Goal: Task Accomplishment & Management: Complete application form

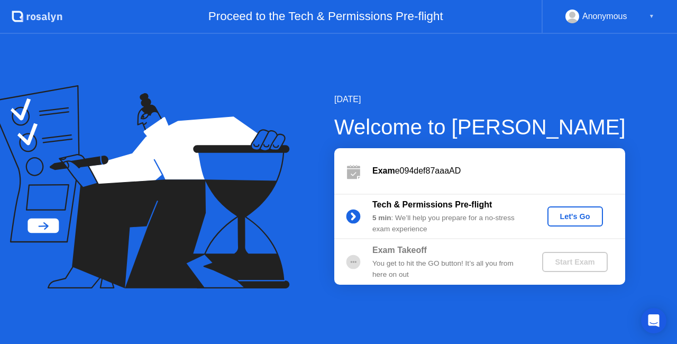
click at [580, 216] on div "Let's Go" at bounding box center [575, 216] width 47 height 8
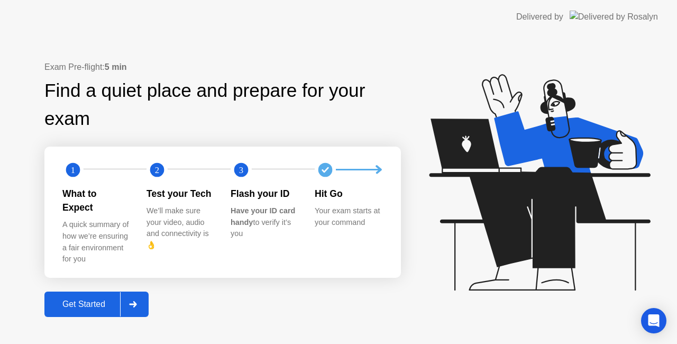
click at [93, 299] on div "Get Started" at bounding box center [84, 304] width 72 height 10
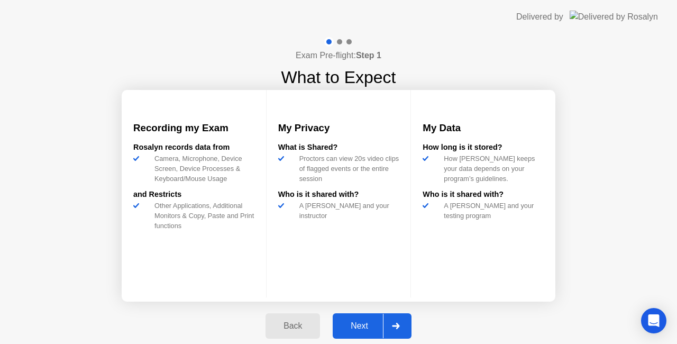
click at [365, 322] on div "Next" at bounding box center [359, 326] width 47 height 10
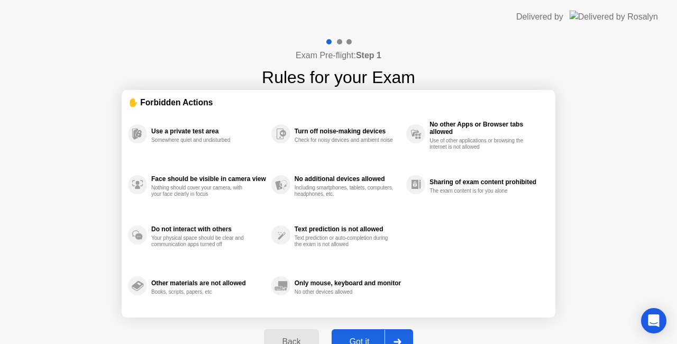
click at [666, 139] on div "Exam Pre-flight: Step 1 Rules for your Exam ✋ Forbidden Actions Use a private t…" at bounding box center [338, 201] width 677 height 335
click at [659, 164] on div "Exam Pre-flight: Step 1 Rules for your Exam ✋ Forbidden Actions Use a private t…" at bounding box center [338, 201] width 677 height 335
click at [371, 334] on button "Got it" at bounding box center [372, 341] width 81 height 25
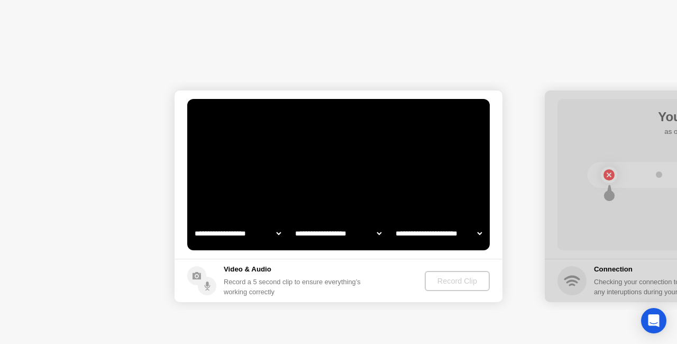
select select "**********"
select select "*******"
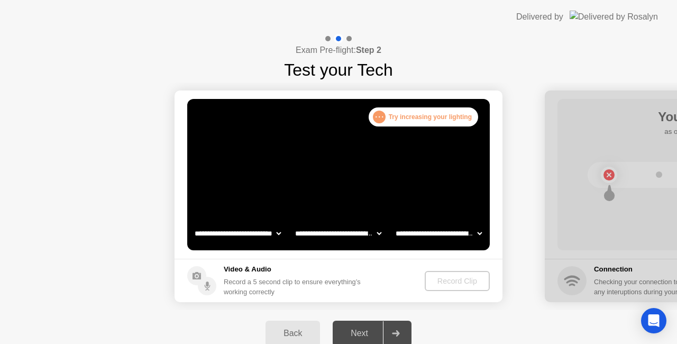
click at [443, 281] on div "Record Clip" at bounding box center [457, 281] width 57 height 8
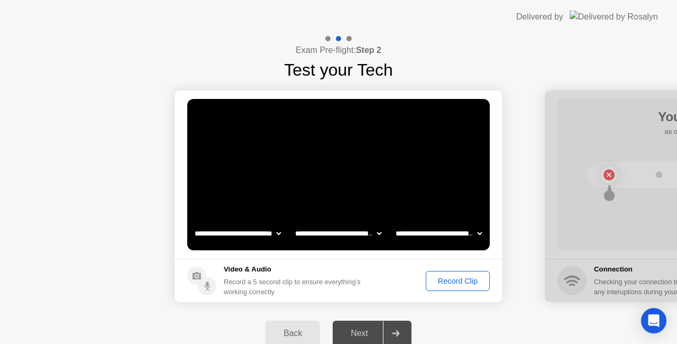
click at [463, 282] on div "Record Clip" at bounding box center [457, 281] width 57 height 8
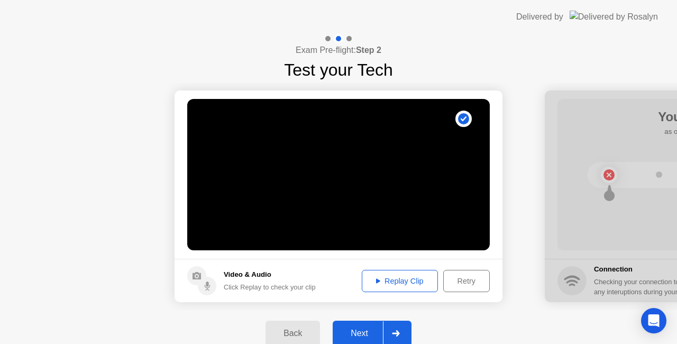
click at [438, 327] on div "Back Next" at bounding box center [338, 333] width 677 height 47
click at [366, 328] on div "Next" at bounding box center [359, 333] width 47 height 10
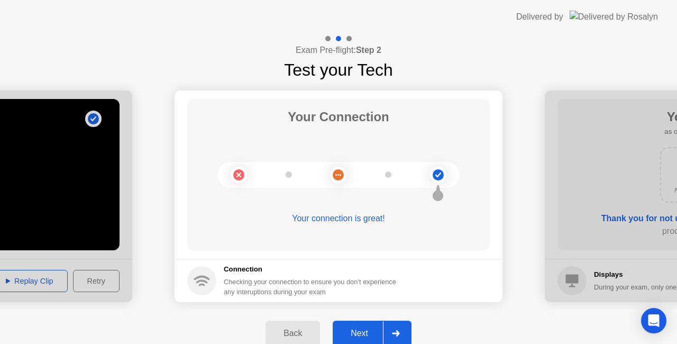
click at [364, 329] on div "Next" at bounding box center [359, 333] width 47 height 10
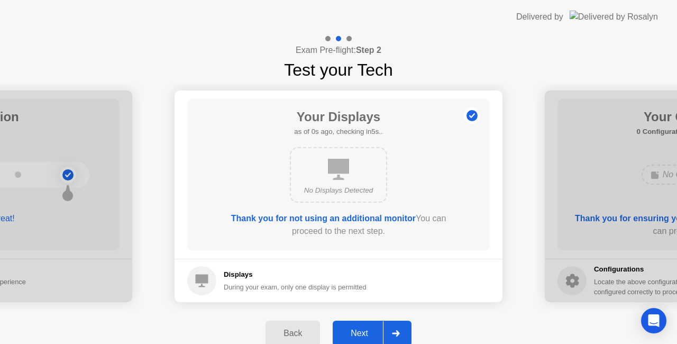
click at [357, 334] on div "Next" at bounding box center [359, 333] width 47 height 10
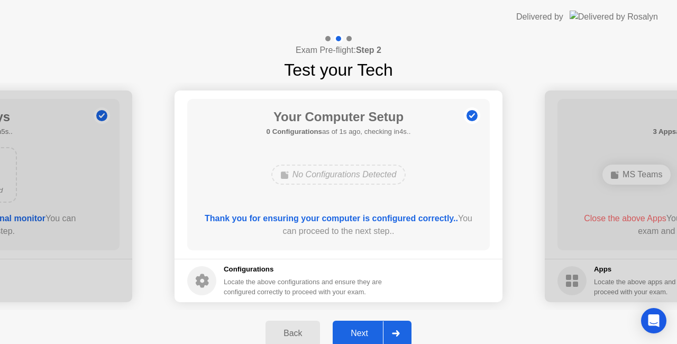
click at [357, 334] on div "Next" at bounding box center [359, 333] width 47 height 10
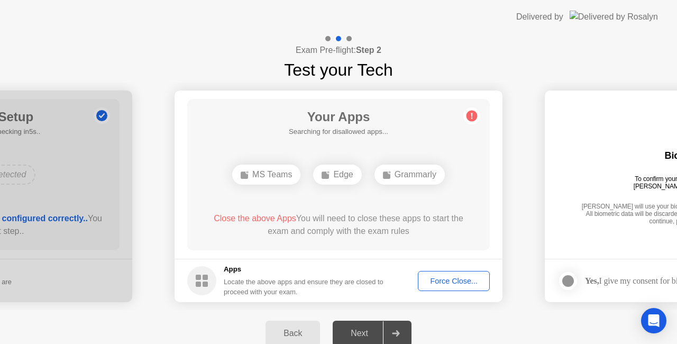
click at [435, 277] on div "Force Close..." at bounding box center [453, 281] width 65 height 8
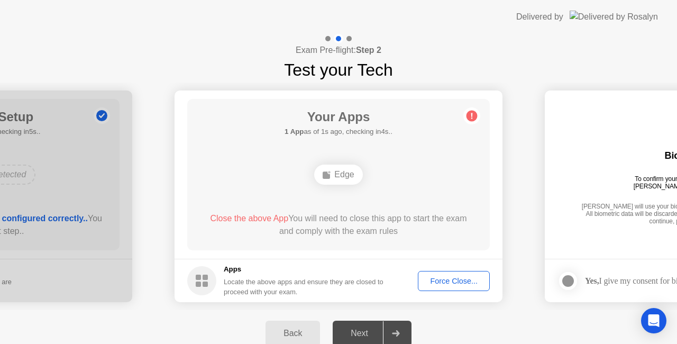
click at [441, 277] on div "Force Close..." at bounding box center [453, 281] width 65 height 8
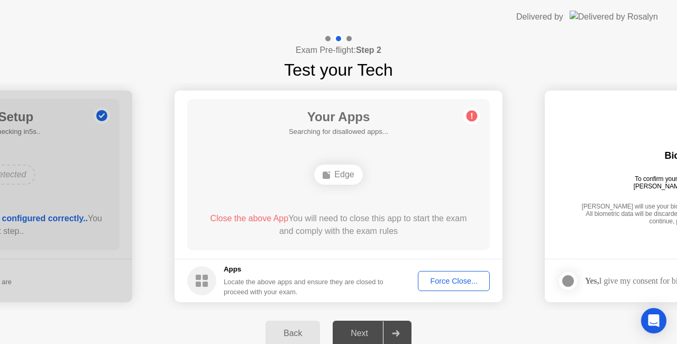
click at [345, 171] on div "Edge" at bounding box center [338, 174] width 48 height 20
click at [335, 173] on div "Edge" at bounding box center [338, 174] width 48 height 20
click at [469, 113] on circle at bounding box center [471, 116] width 11 height 11
click at [439, 281] on div "Force Close..." at bounding box center [453, 281] width 65 height 8
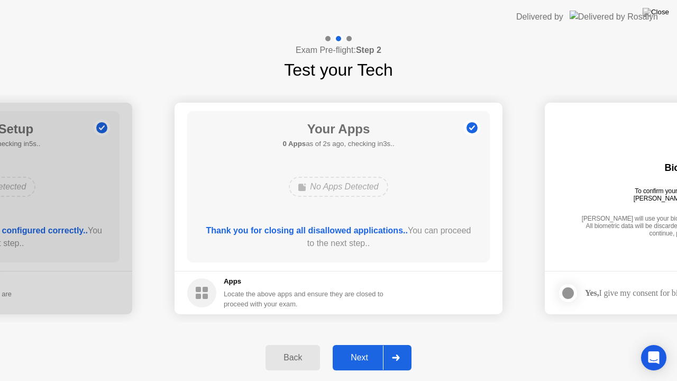
click at [356, 343] on div "Next" at bounding box center [359, 358] width 47 height 10
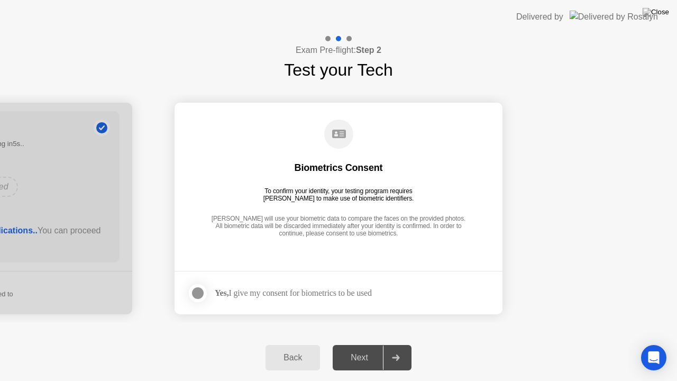
click at [198, 293] on div at bounding box center [197, 293] width 13 height 13
click at [369, 343] on button "Next" at bounding box center [372, 357] width 79 height 25
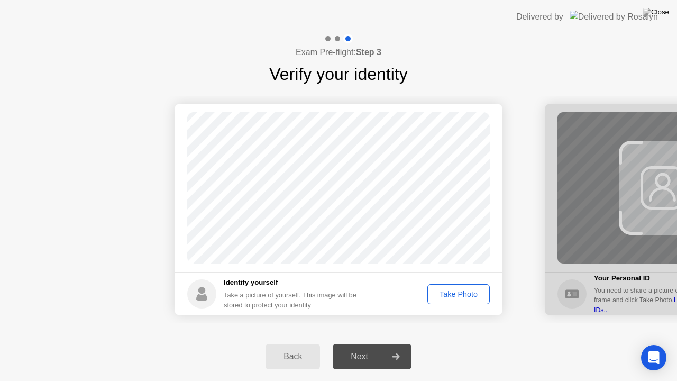
click at [467, 286] on button "Take Photo" at bounding box center [458, 294] width 62 height 20
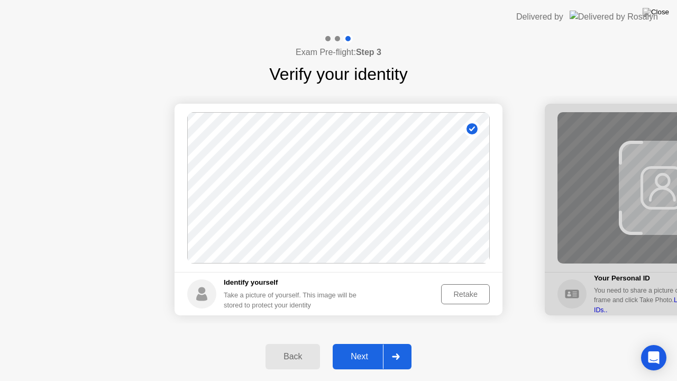
click at [362, 343] on div "Next" at bounding box center [359, 357] width 47 height 10
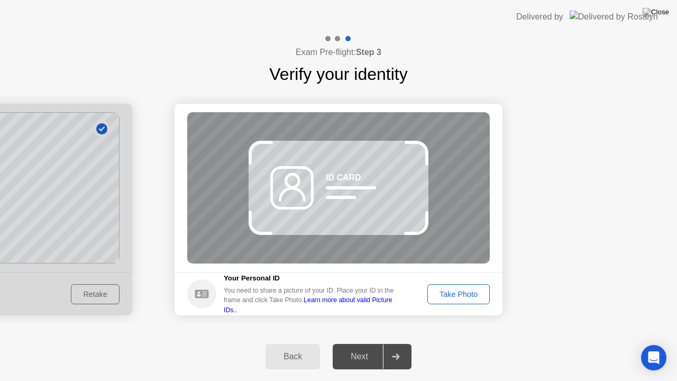
click at [462, 290] on div "Take Photo" at bounding box center [458, 294] width 55 height 8
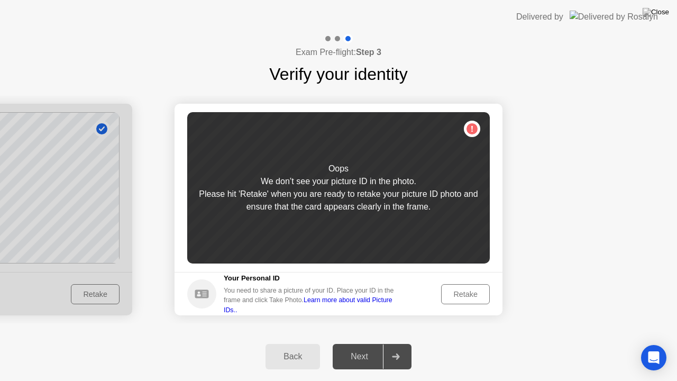
click at [465, 290] on div "Retake" at bounding box center [465, 294] width 41 height 8
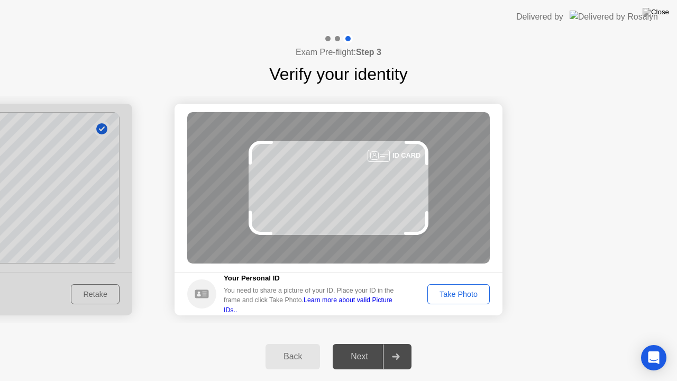
click at [465, 290] on div "Take Photo" at bounding box center [458, 294] width 55 height 8
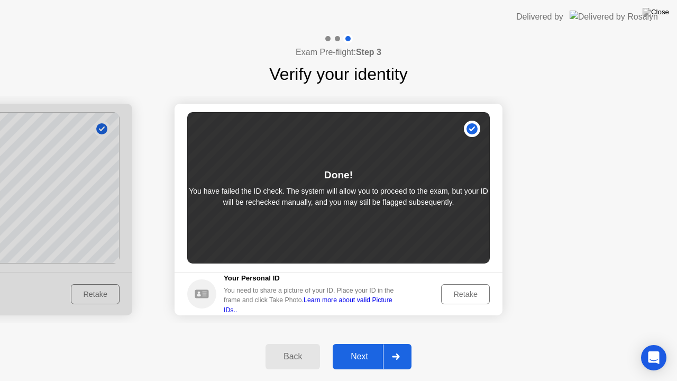
click at [367, 343] on button "Next" at bounding box center [372, 356] width 79 height 25
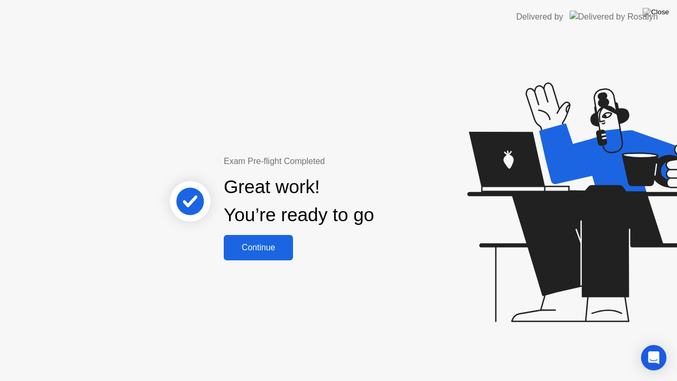
click at [283, 243] on div "Continue" at bounding box center [258, 248] width 63 height 10
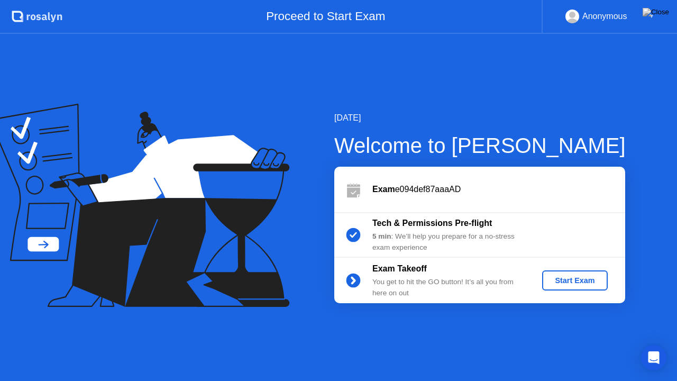
click at [570, 277] on div "Start Exam" at bounding box center [574, 280] width 57 height 8
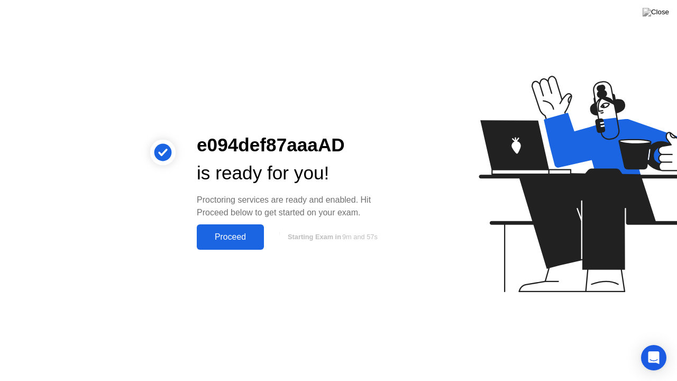
click at [254, 236] on div "Proceed" at bounding box center [230, 237] width 61 height 10
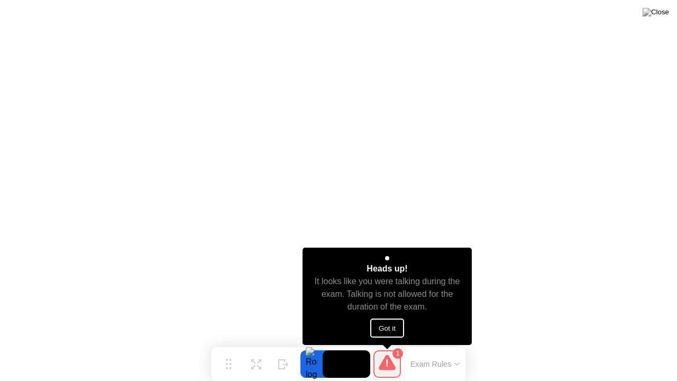
click at [393, 332] on button "Got it" at bounding box center [387, 327] width 34 height 19
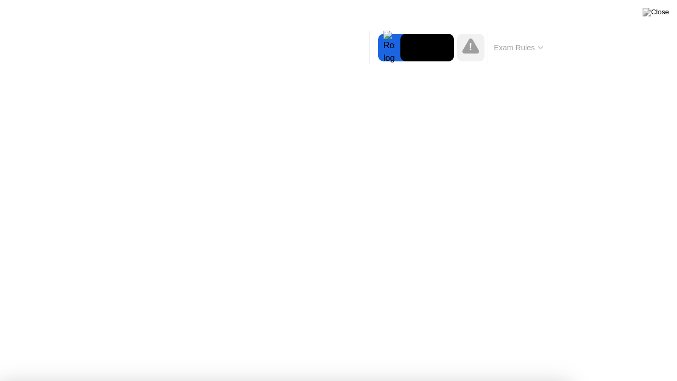
drag, startPoint x: 380, startPoint y: 276, endPoint x: 419, endPoint y: 273, distance: 38.7
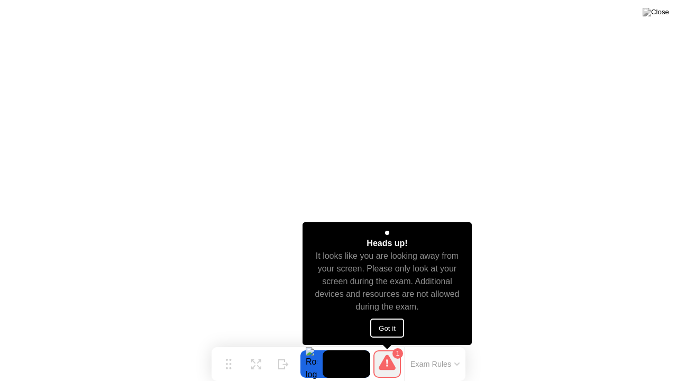
click at [389, 327] on button "Got it" at bounding box center [387, 327] width 34 height 19
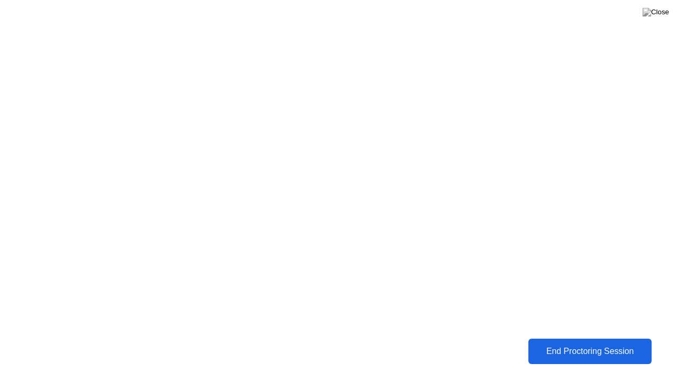
click at [588, 343] on div "End Proctoring Session" at bounding box center [590, 351] width 117 height 10
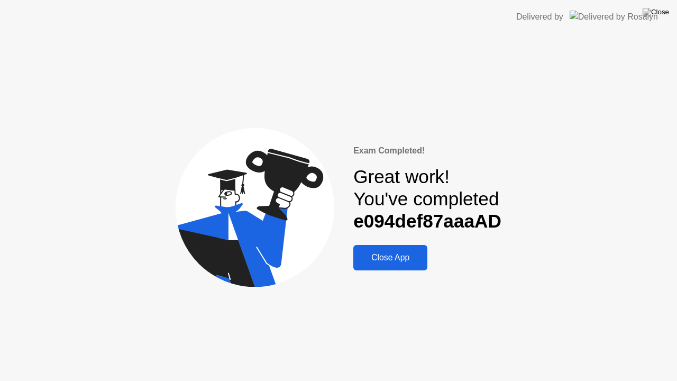
click at [404, 260] on div "Close App" at bounding box center [390, 258] width 68 height 10
